Goal: Information Seeking & Learning: Check status

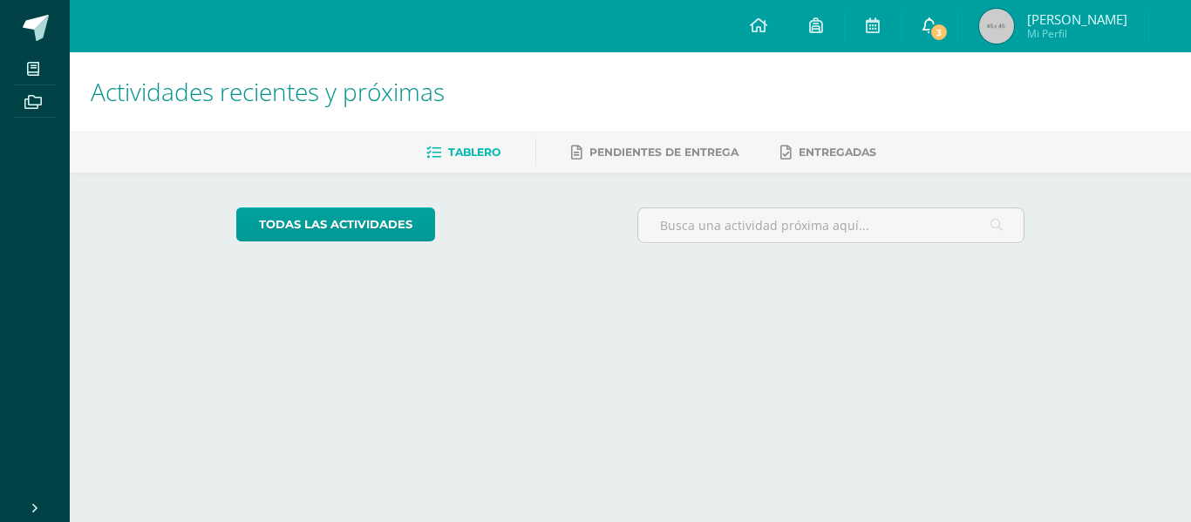
click at [917, 28] on link "3" at bounding box center [929, 26] width 56 height 52
click at [913, 24] on link "3" at bounding box center [929, 26] width 56 height 52
click at [24, 65] on span at bounding box center [33, 69] width 39 height 24
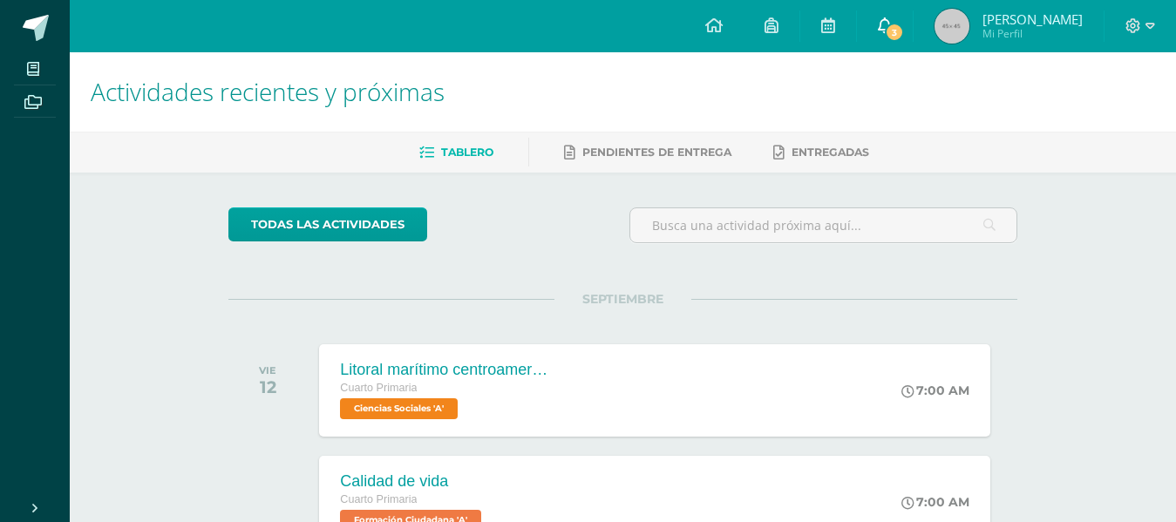
click at [888, 43] on link "3" at bounding box center [885, 26] width 56 height 52
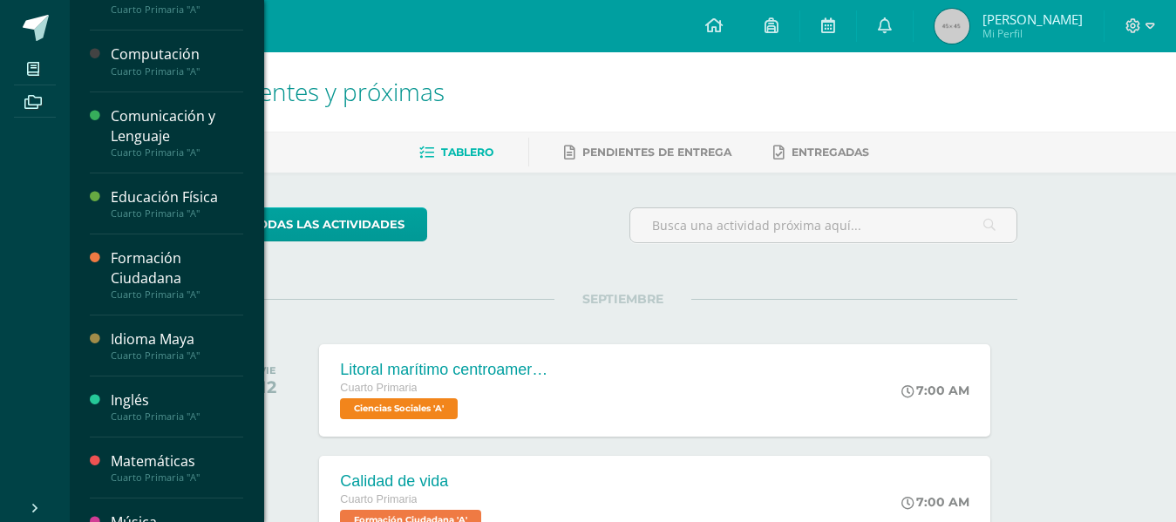
scroll to position [174, 0]
click at [148, 404] on div "Inglés" at bounding box center [177, 399] width 132 height 20
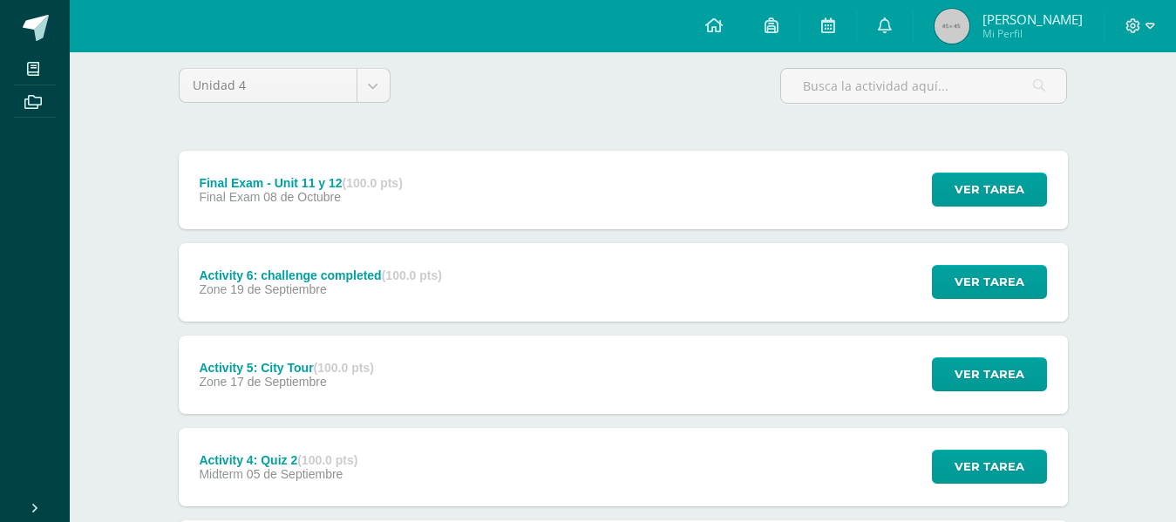
scroll to position [174, 0]
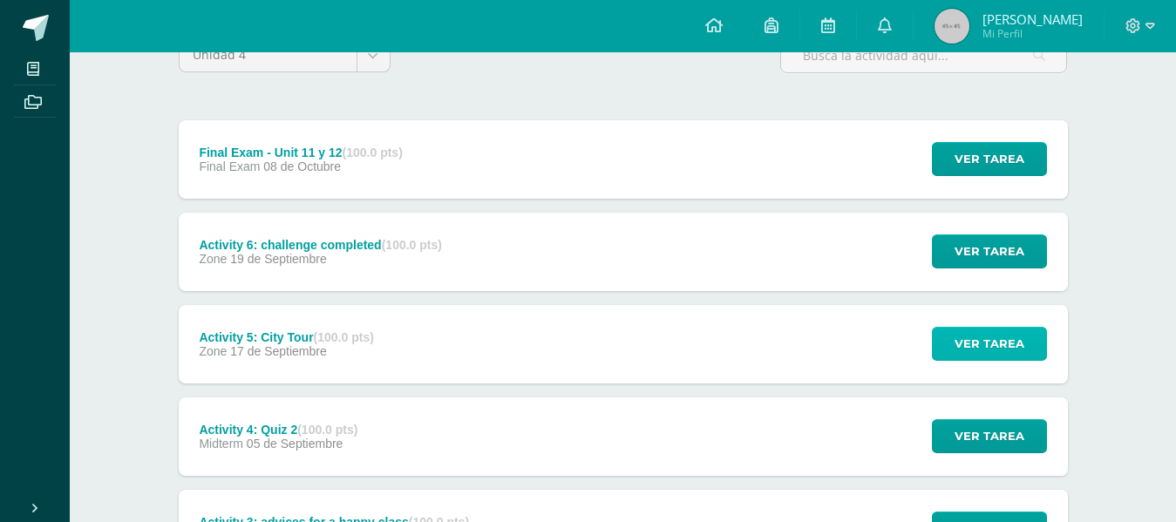
click at [994, 344] on span "Ver tarea" at bounding box center [989, 344] width 70 height 32
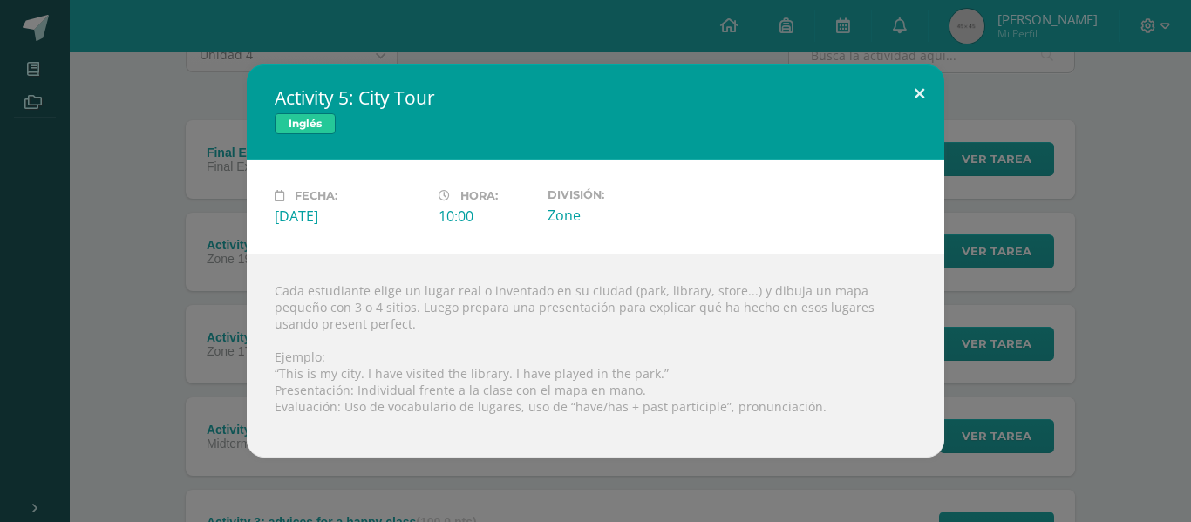
click at [912, 94] on button at bounding box center [919, 94] width 50 height 59
